Goal: Information Seeking & Learning: Learn about a topic

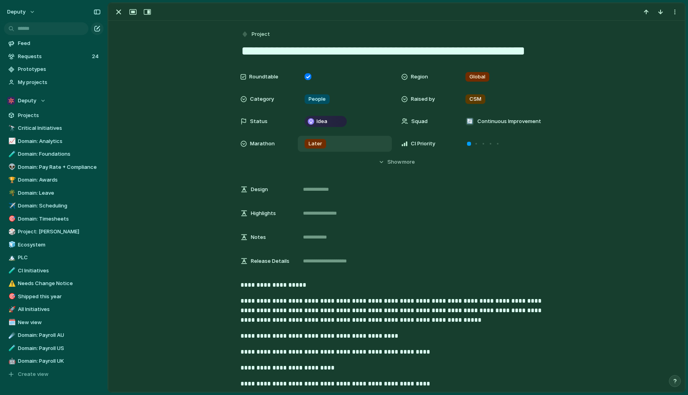
click at [318, 142] on span "Later" at bounding box center [316, 144] width 14 height 8
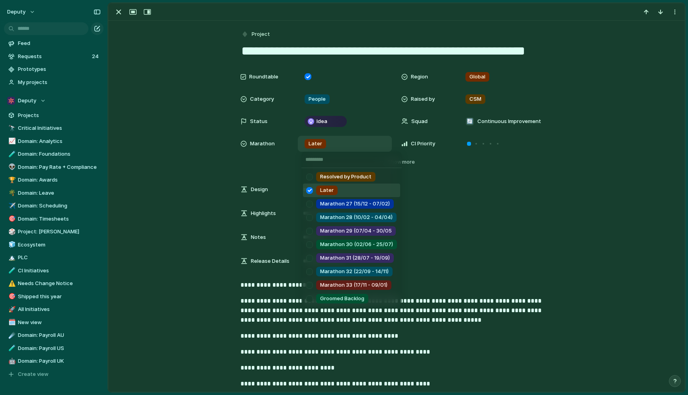
click at [318, 142] on div "Resolved by Product Later Marathon 27 (15/12 - 07/02) Marathon 28 (10/02 - 04/0…" at bounding box center [344, 197] width 688 height 395
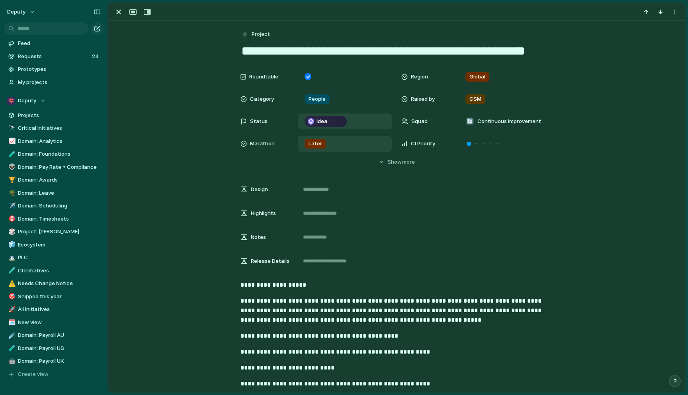
click at [328, 121] on div "Idea" at bounding box center [325, 122] width 41 height 10
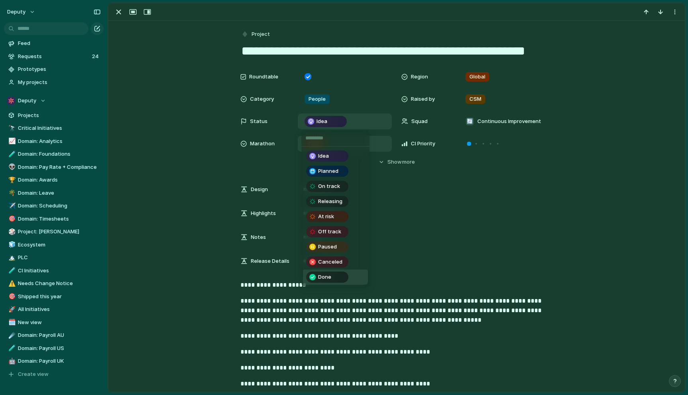
click at [325, 272] on div "Done" at bounding box center [327, 277] width 41 height 10
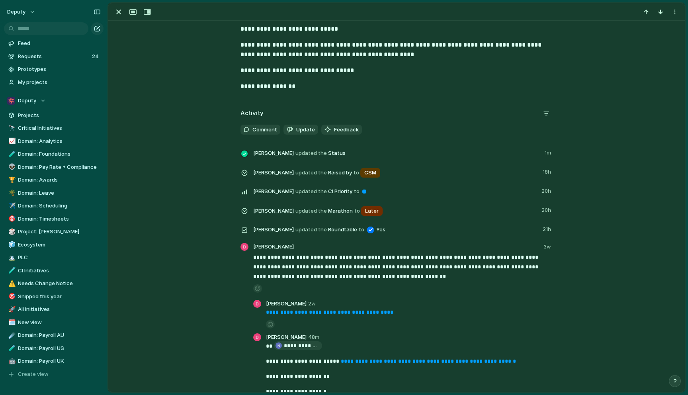
scroll to position [469, 0]
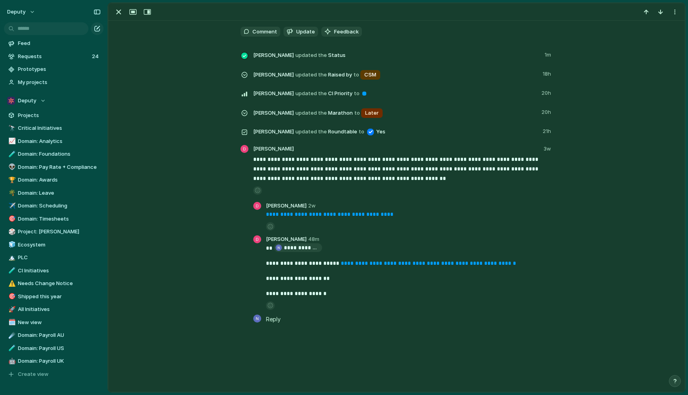
click at [376, 217] on link "**********" at bounding box center [329, 214] width 127 height 6
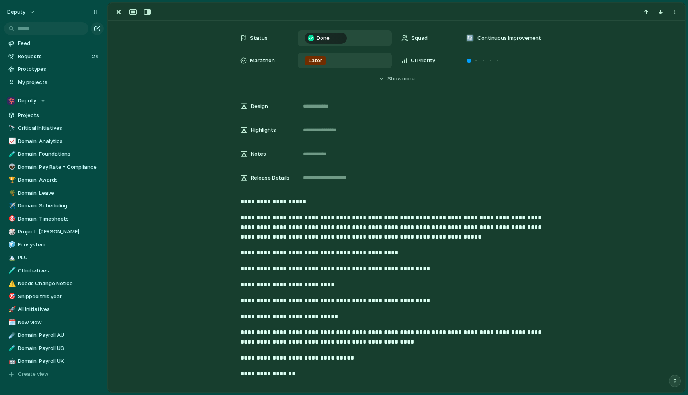
scroll to position [0, 0]
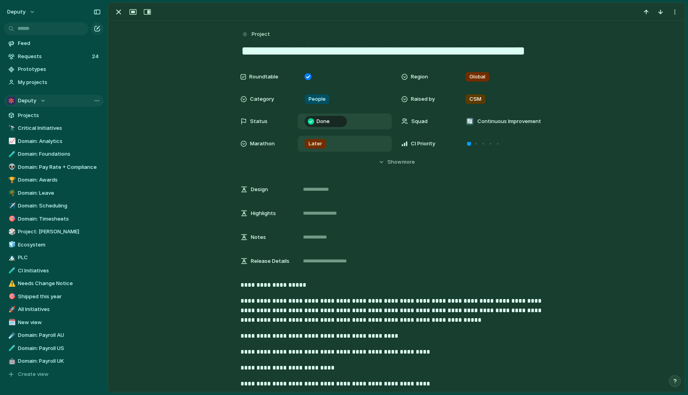
click at [38, 100] on div "Deputy" at bounding box center [26, 101] width 39 height 8
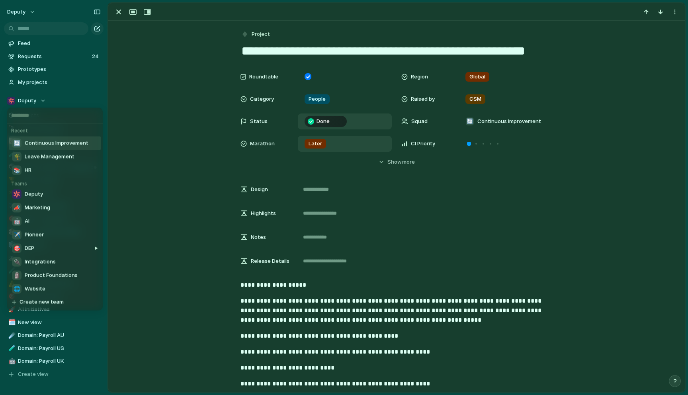
click at [38, 141] on span "Continuous Improvement" at bounding box center [57, 143] width 64 height 8
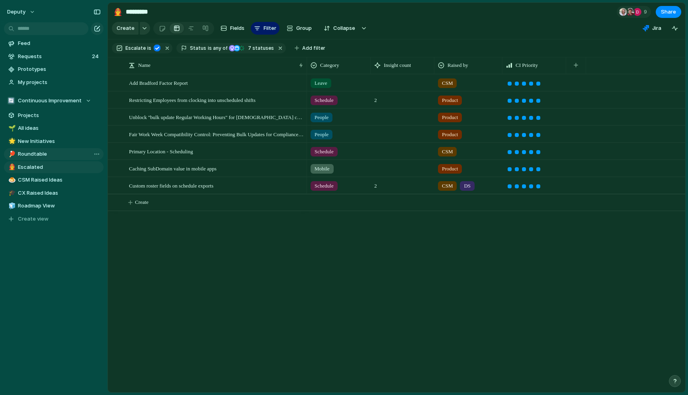
click at [47, 155] on span "Roundtable" at bounding box center [59, 154] width 83 height 8
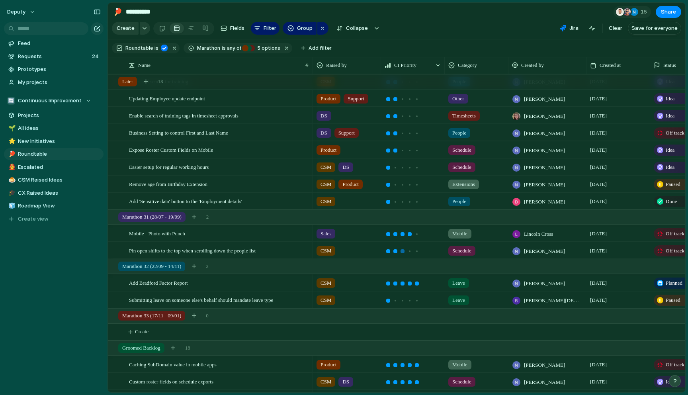
scroll to position [108, 0]
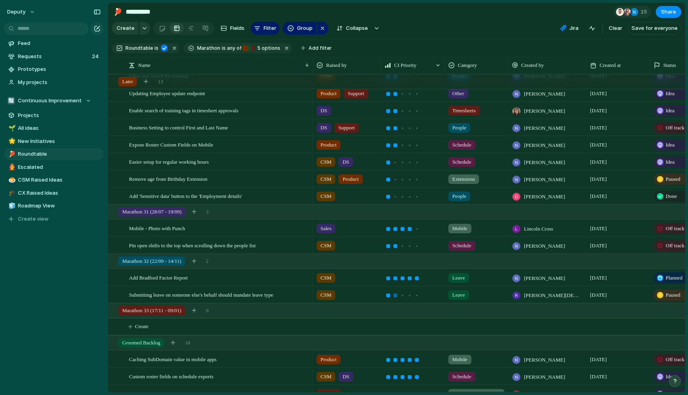
click at [395, 294] on div at bounding box center [395, 296] width 4 height 4
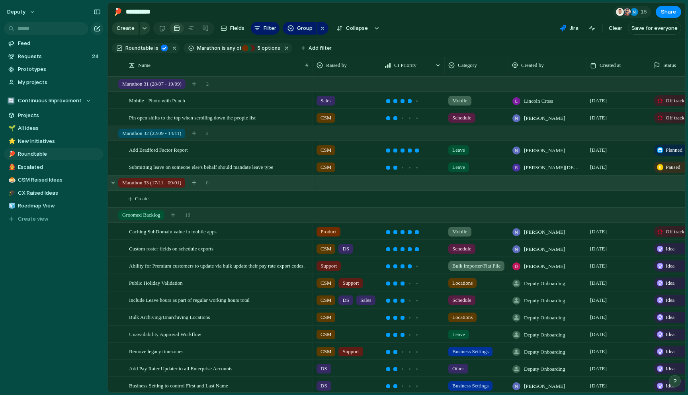
scroll to position [0, 0]
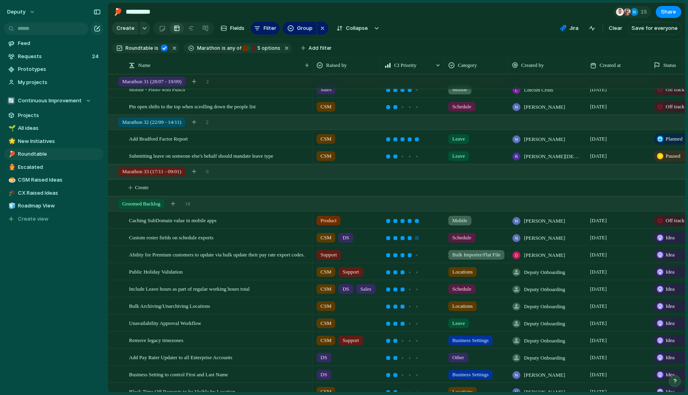
click at [410, 239] on div at bounding box center [410, 238] width 4 height 4
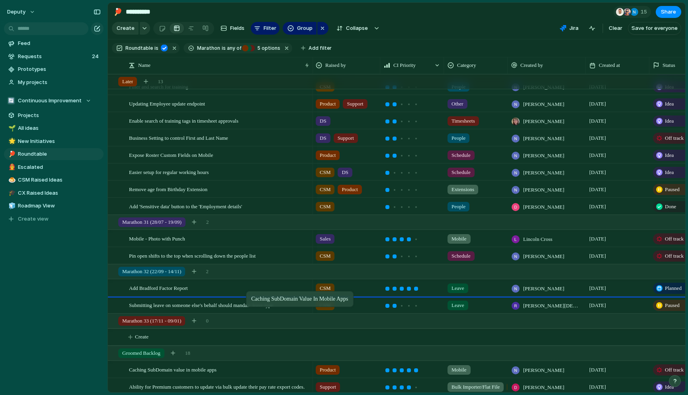
drag, startPoint x: 224, startPoint y: 371, endPoint x: 250, endPoint y: 293, distance: 82.2
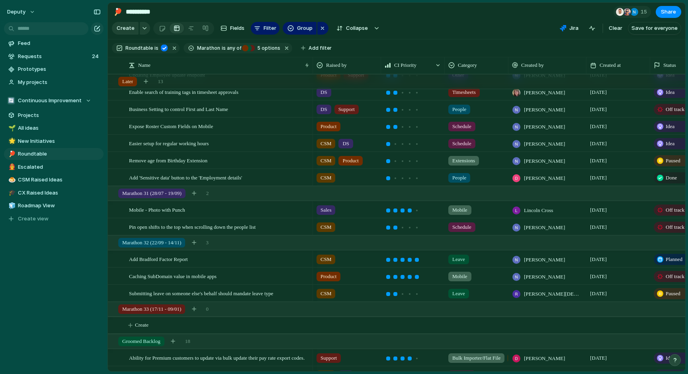
scroll to position [137, 0]
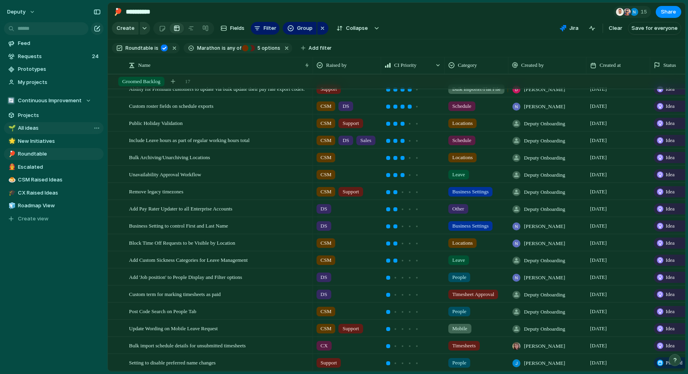
click at [31, 131] on span "All ideas" at bounding box center [59, 128] width 83 height 8
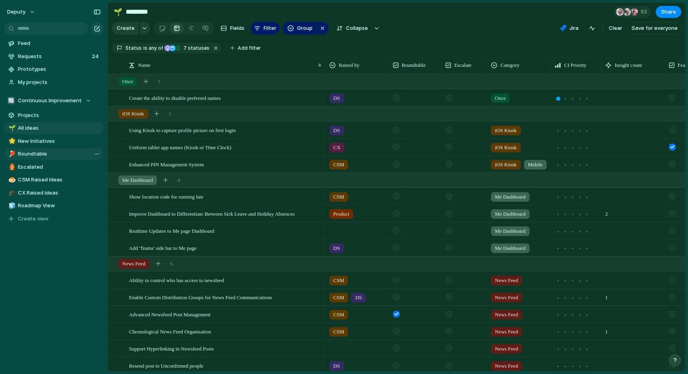
click at [46, 153] on span "Roundtable" at bounding box center [59, 154] width 83 height 8
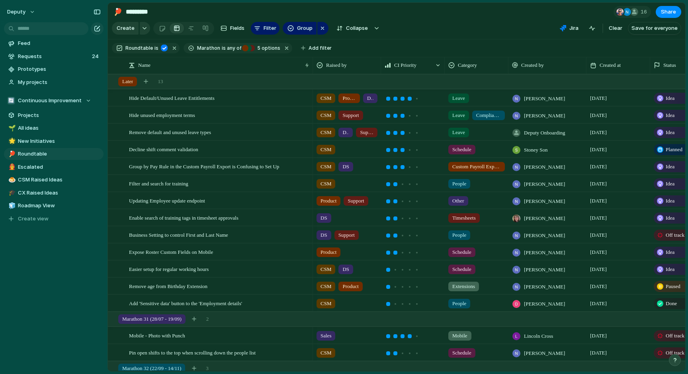
type input "**********"
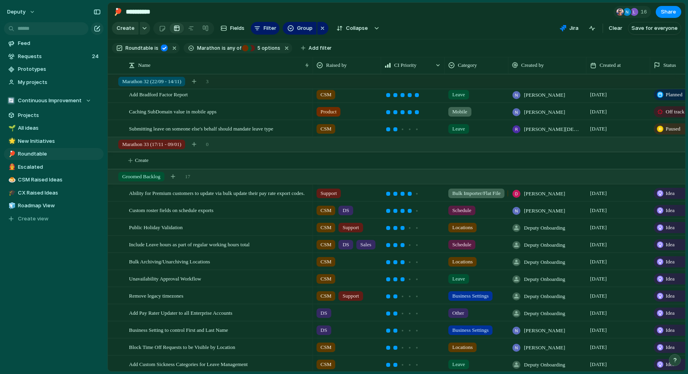
scroll to position [252, 0]
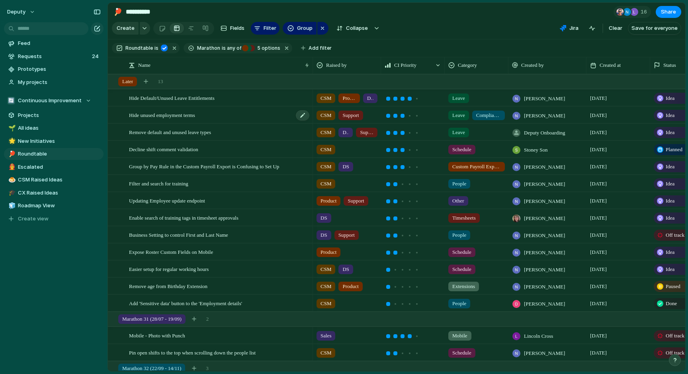
click at [195, 116] on span "Hide unused employment terms" at bounding box center [162, 114] width 66 height 9
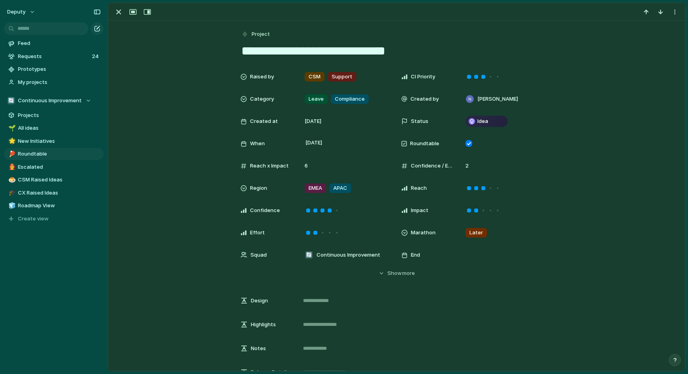
scroll to position [10, 0]
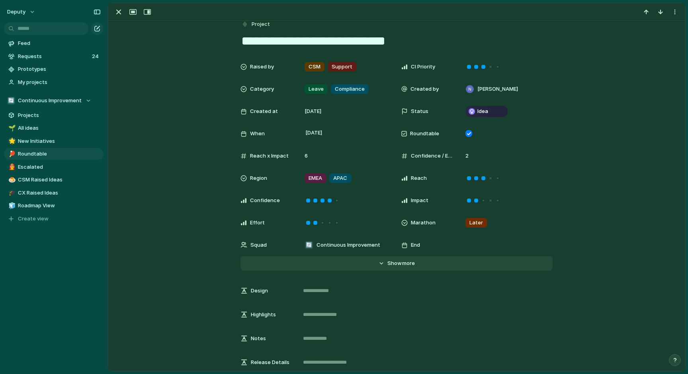
click at [394, 261] on span "Show" at bounding box center [394, 264] width 14 height 8
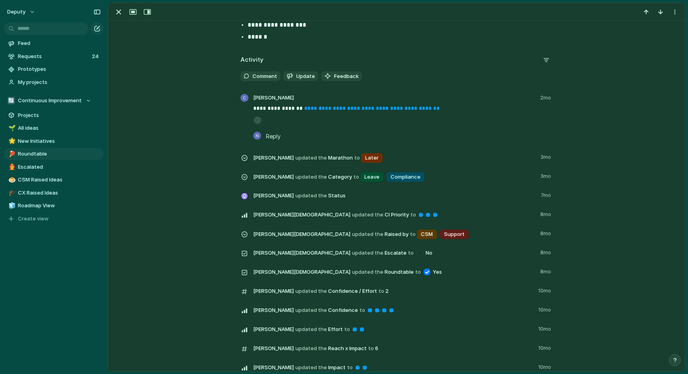
scroll to position [59, 0]
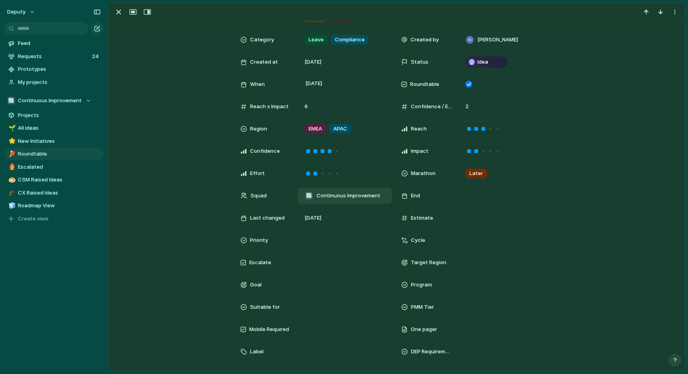
click at [380, 199] on div "🔄 Continuous Improvement" at bounding box center [342, 196] width 82 height 9
click at [201, 125] on div "Deputy 👨‍💻 Frontend Platform 🧢 Shift Worker Experience 🗿 Product Foundations 📚 …" at bounding box center [344, 187] width 688 height 374
click at [121, 12] on div "button" at bounding box center [119, 12] width 10 height 10
